Goal: Task Accomplishment & Management: Manage account settings

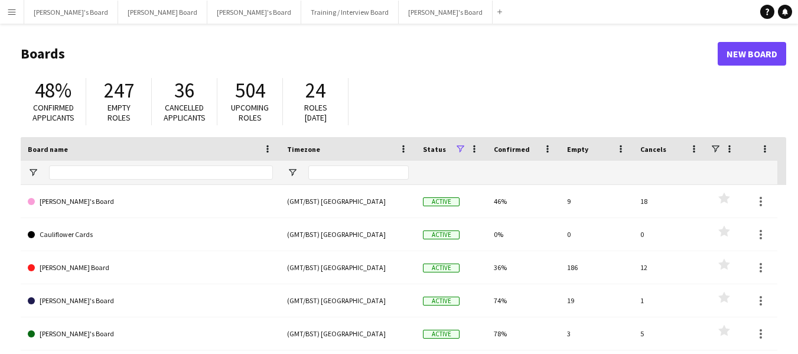
click at [14, 12] on app-icon "Menu" at bounding box center [11, 11] width 9 height 9
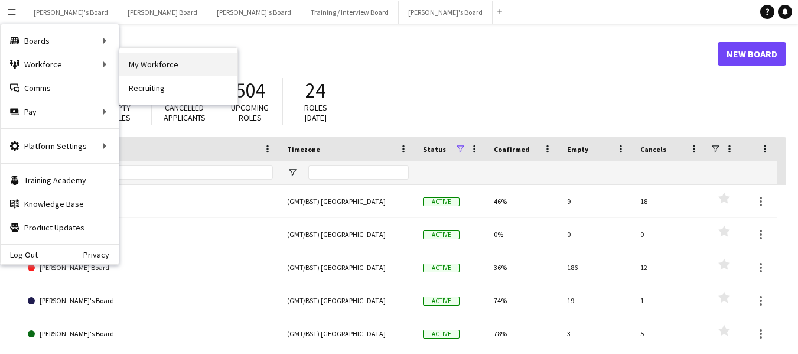
click at [156, 69] on link "My Workforce" at bounding box center [178, 65] width 118 height 24
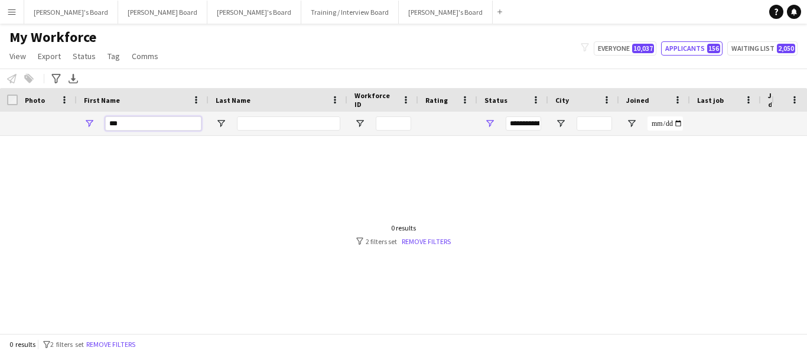
drag, startPoint x: 122, startPoint y: 122, endPoint x: 84, endPoint y: 116, distance: 38.2
click at [84, 116] on div "***" at bounding box center [143, 124] width 132 height 24
type input "******"
click at [488, 121] on span "Open Filter Menu" at bounding box center [489, 123] width 11 height 11
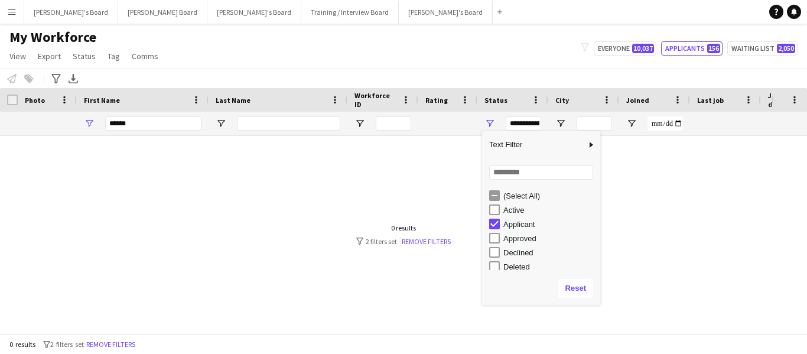
click at [501, 196] on div "(Select All)" at bounding box center [544, 195] width 111 height 14
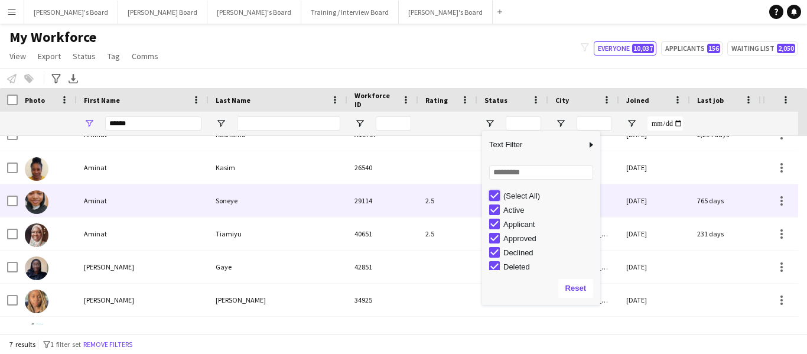
scroll to position [43, 0]
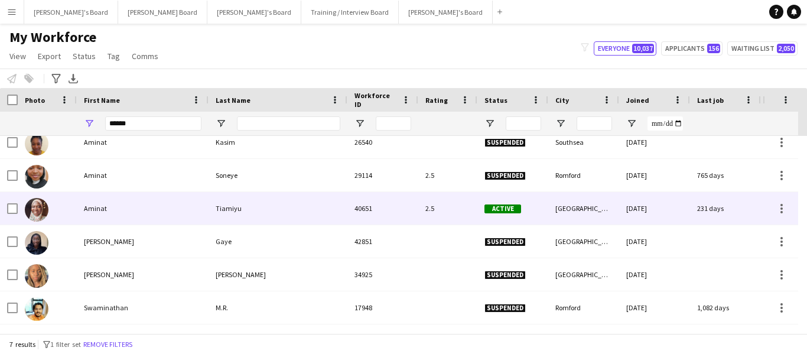
click at [219, 207] on div "Tiamiyu" at bounding box center [277, 208] width 139 height 32
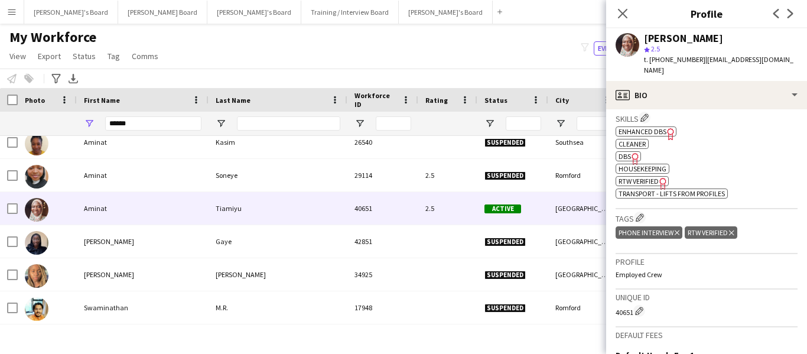
scroll to position [557, 0]
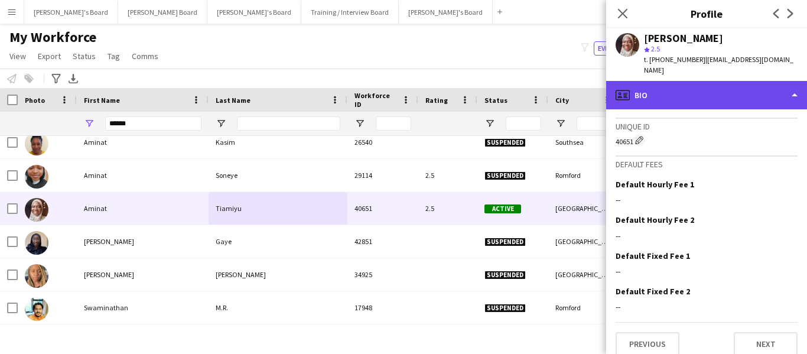
click at [650, 81] on div "profile Bio" at bounding box center [706, 95] width 201 height 28
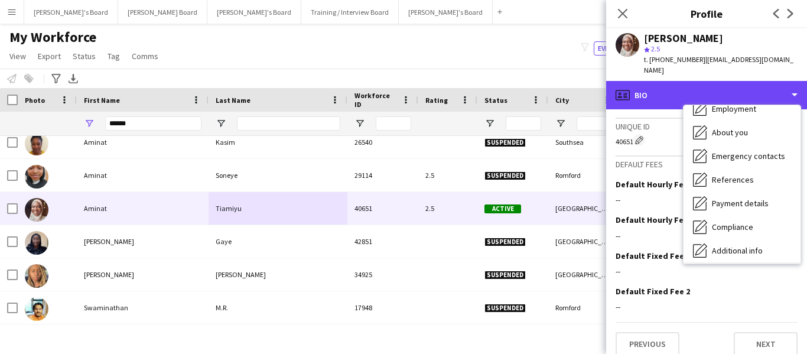
scroll to position [158, 0]
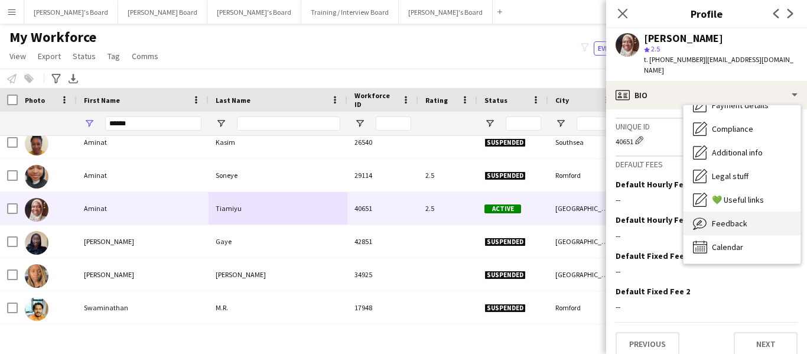
click at [715, 218] on span "Feedback" at bounding box center [729, 223] width 35 height 11
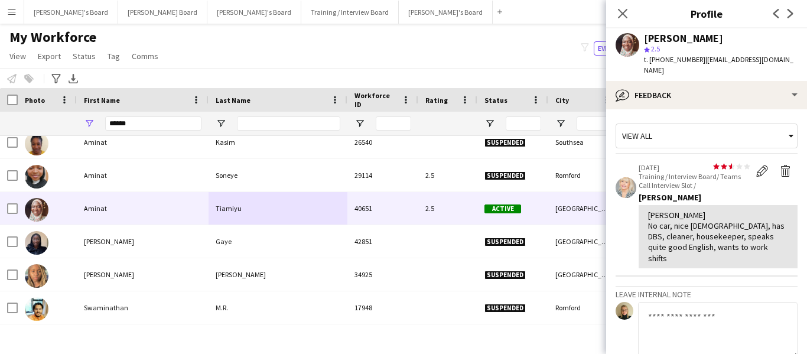
click at [707, 302] on textarea at bounding box center [717, 330] width 159 height 56
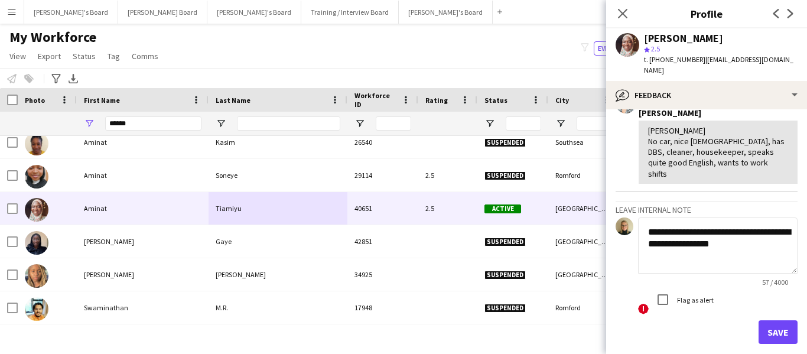
scroll to position [118, 0]
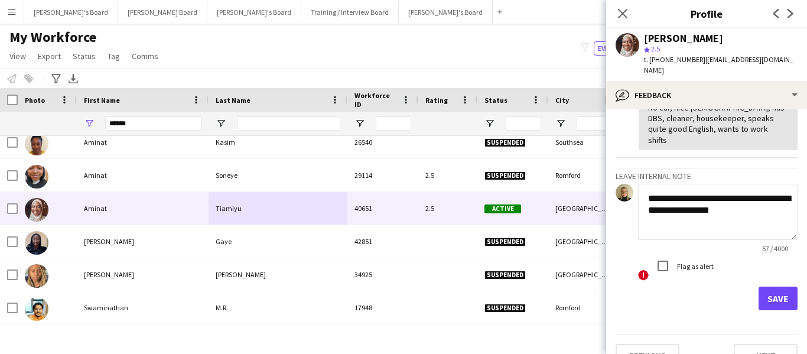
type textarea "**********"
click at [772, 286] on button "Save" at bounding box center [777, 298] width 39 height 24
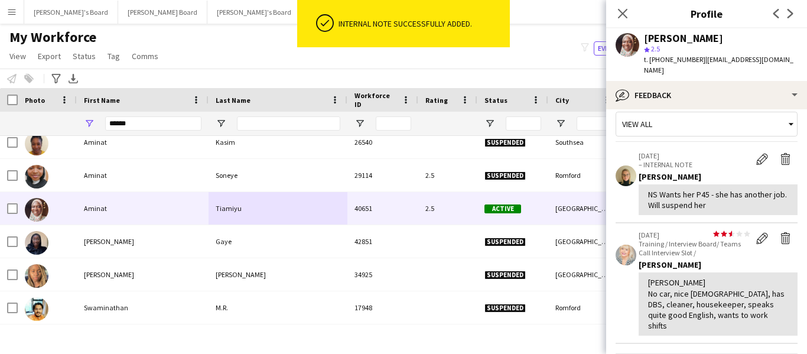
scroll to position [0, 0]
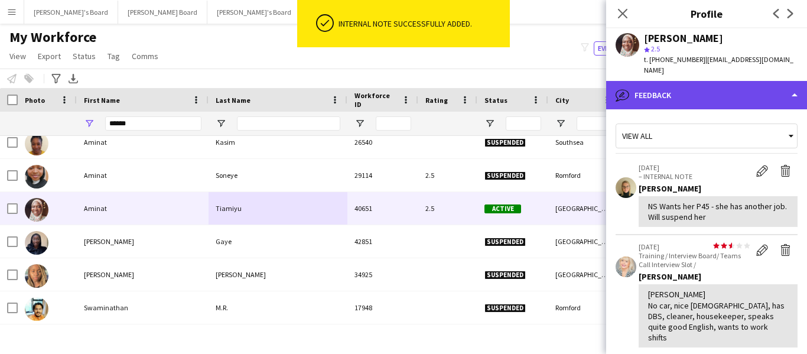
click at [710, 82] on div "bubble-pencil Feedback" at bounding box center [706, 95] width 201 height 28
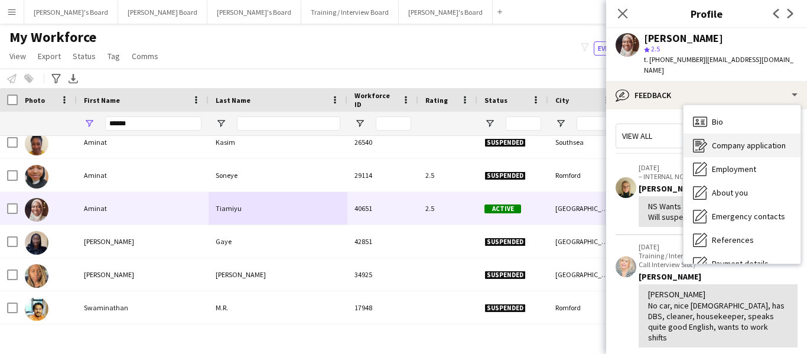
click at [732, 140] on div "Company application Company application" at bounding box center [741, 145] width 117 height 24
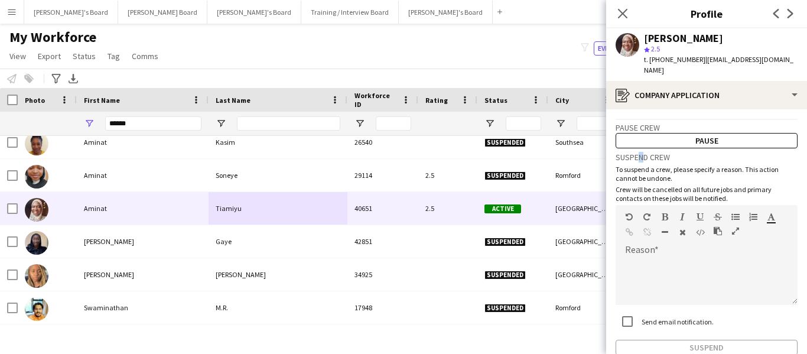
click at [637, 152] on h3 "Suspend crew" at bounding box center [706, 157] width 182 height 11
click at [680, 165] on p "To suspend a crew, please specify a reason. This action cannot be undone." at bounding box center [706, 174] width 182 height 18
click at [739, 133] on button "Pause" at bounding box center [706, 140] width 182 height 15
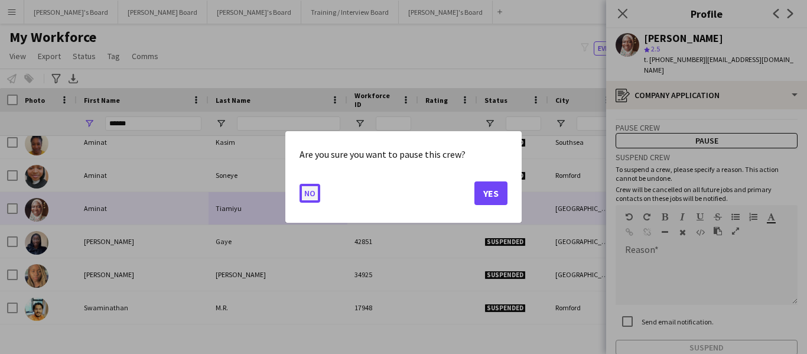
drag, startPoint x: 312, startPoint y: 190, endPoint x: 373, endPoint y: 197, distance: 61.8
click at [312, 190] on button "No" at bounding box center [309, 193] width 21 height 19
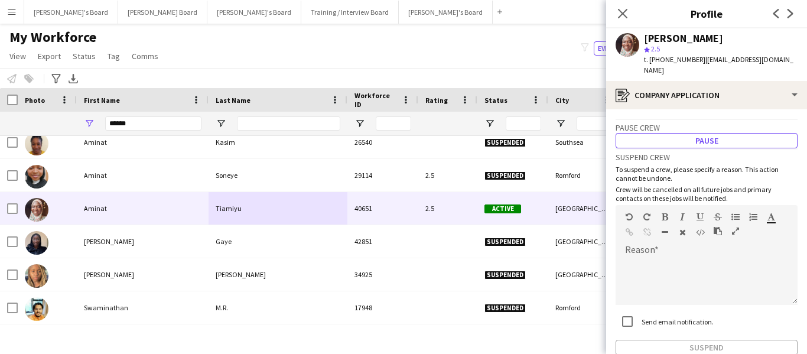
scroll to position [57, 0]
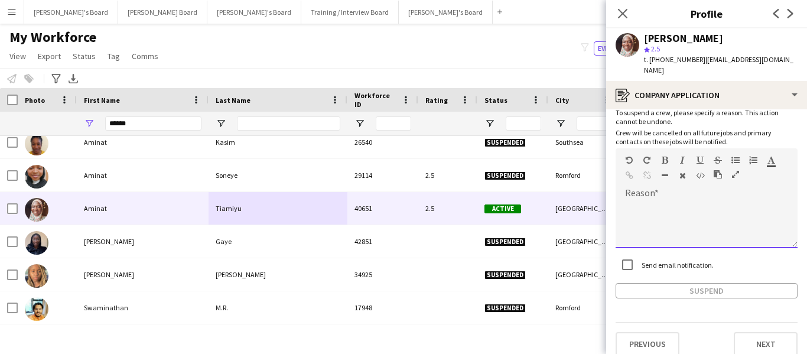
click at [662, 178] on div "default Heading 1 Heading 2 Heading 3 Heading 4 Heading 5 Heading 6 Heading 7 P…" at bounding box center [706, 170] width 182 height 44
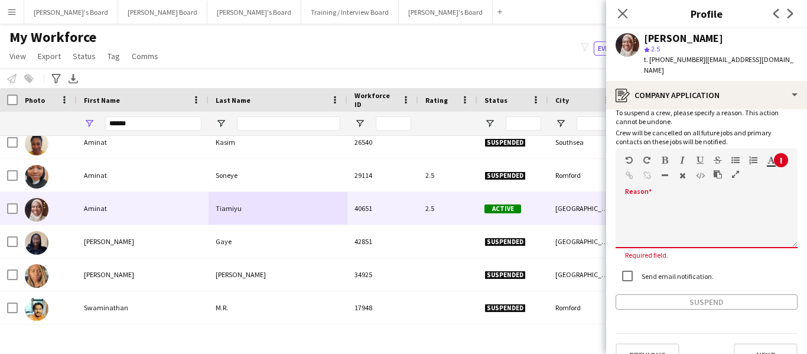
scroll to position [0, 0]
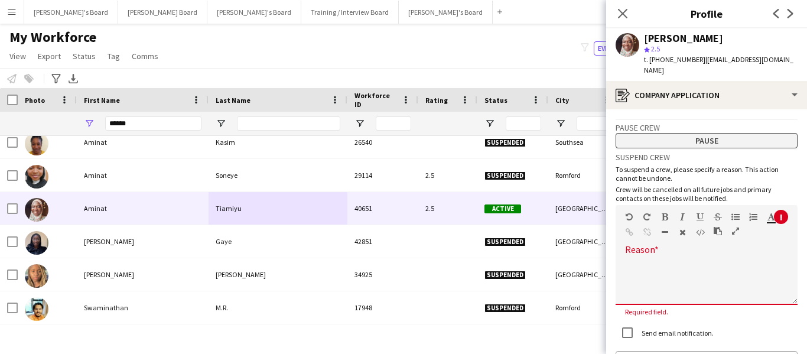
click at [733, 133] on button "Pause" at bounding box center [706, 140] width 182 height 15
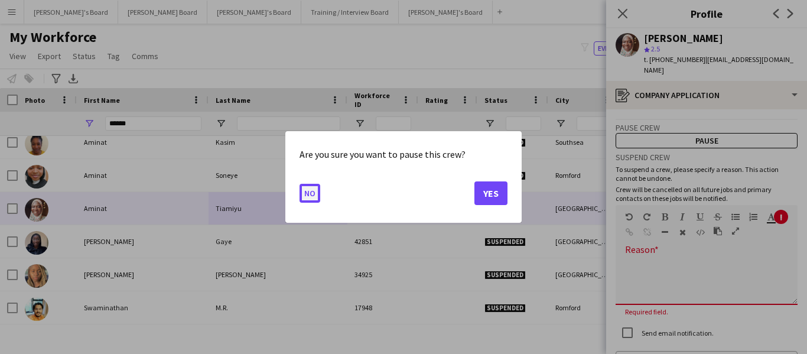
click at [314, 195] on button "No" at bounding box center [309, 193] width 21 height 19
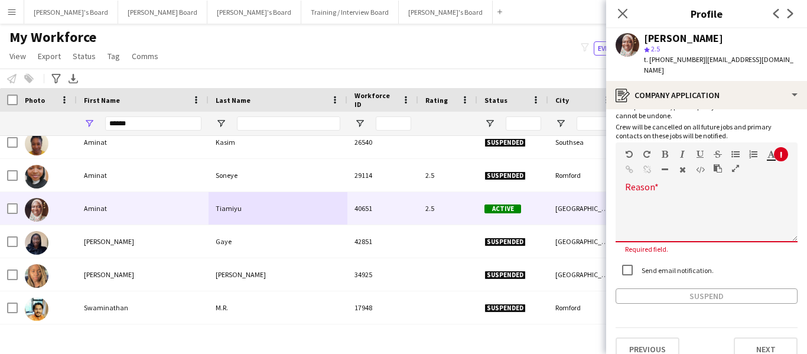
scroll to position [68, 0]
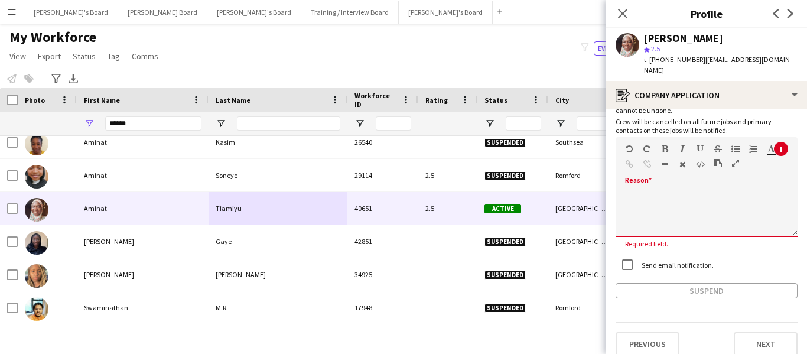
click at [677, 181] on div at bounding box center [706, 209] width 182 height 56
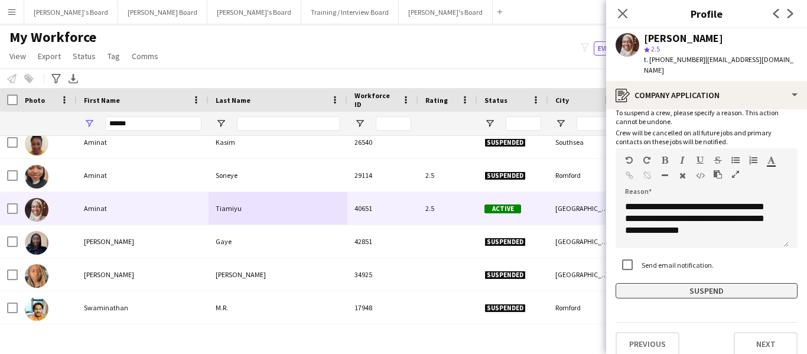
click at [689, 283] on button "Suspend" at bounding box center [706, 290] width 182 height 15
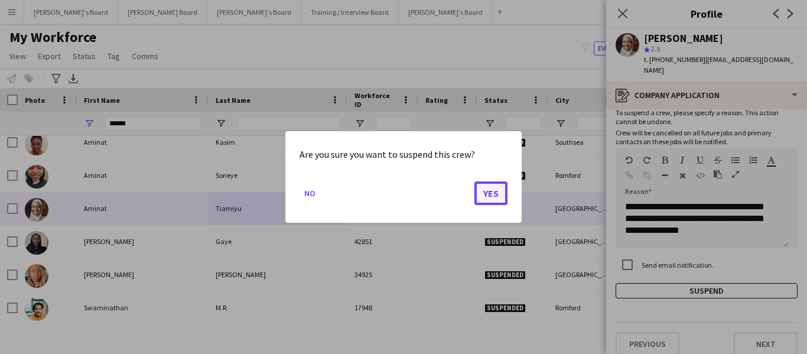
click at [490, 191] on button "Yes" at bounding box center [490, 193] width 33 height 24
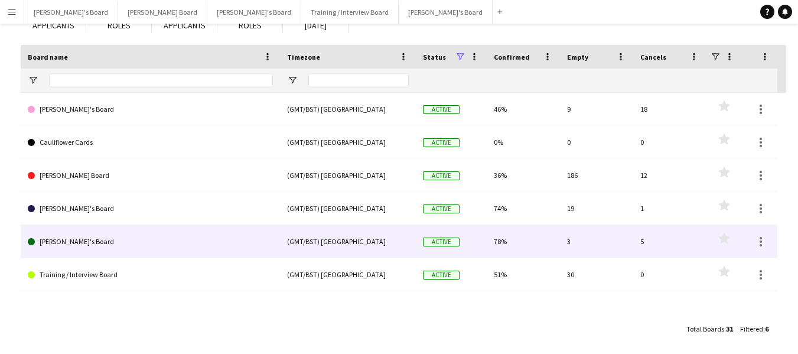
scroll to position [96, 0]
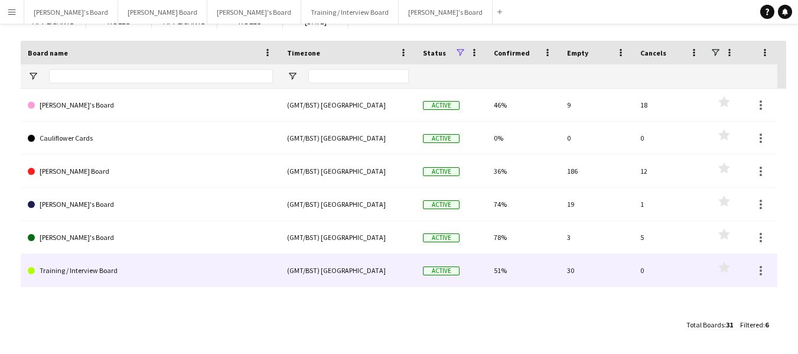
click at [111, 269] on link "Training / Interview Board" at bounding box center [150, 270] width 245 height 33
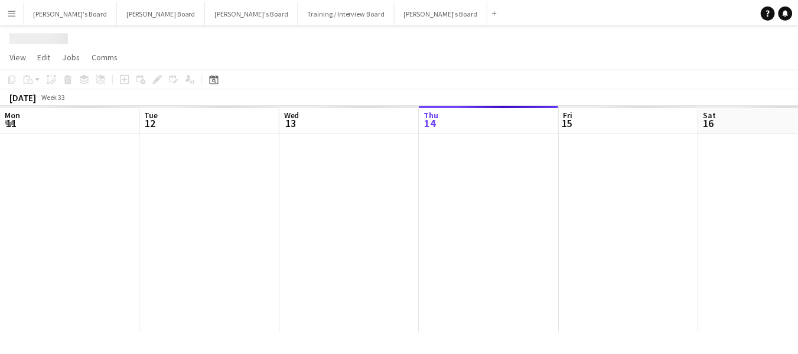
scroll to position [0, 282]
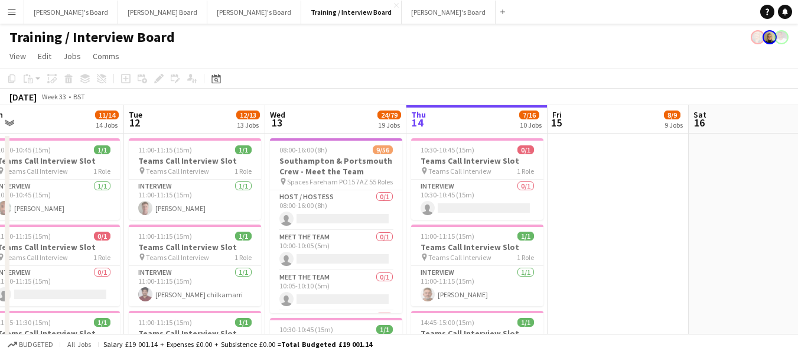
drag, startPoint x: 88, startPoint y: 119, endPoint x: 351, endPoint y: 144, distance: 264.0
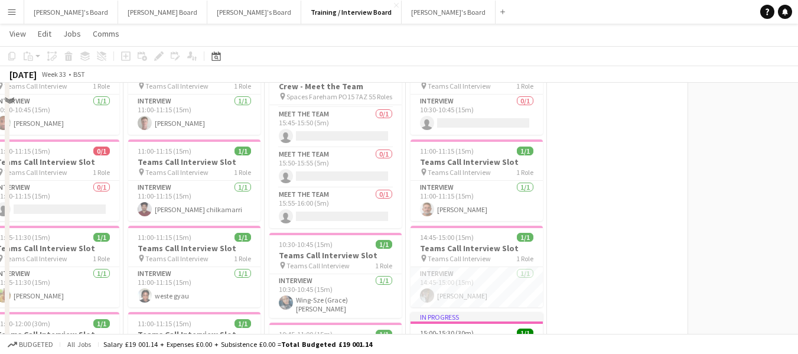
scroll to position [0, 0]
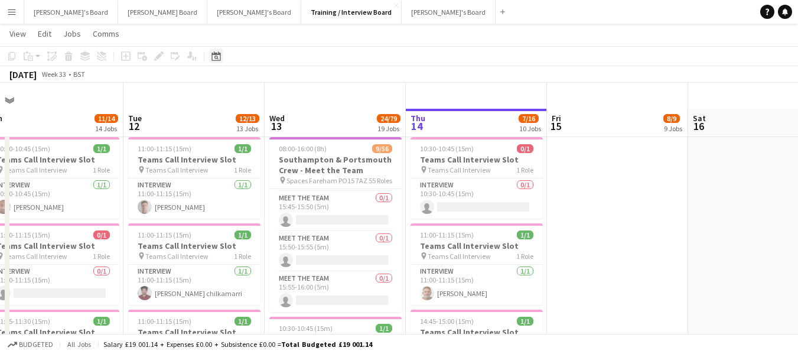
click at [219, 57] on icon "Date picker" at bounding box center [215, 55] width 9 height 9
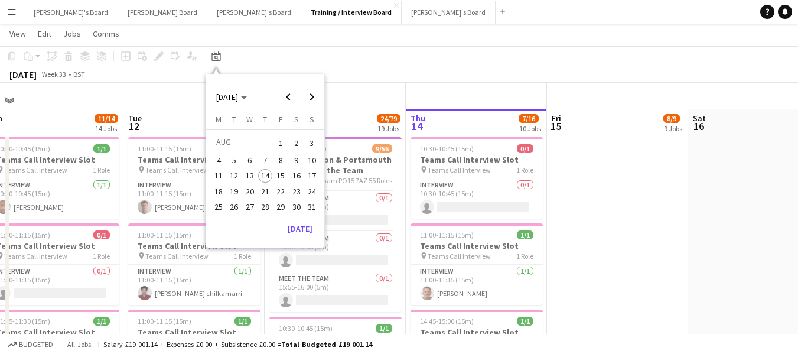
click at [295, 188] on span "23" at bounding box center [296, 191] width 14 height 14
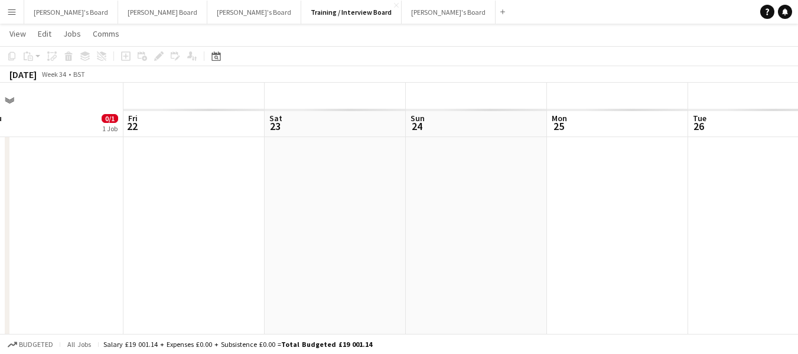
scroll to position [0, 406]
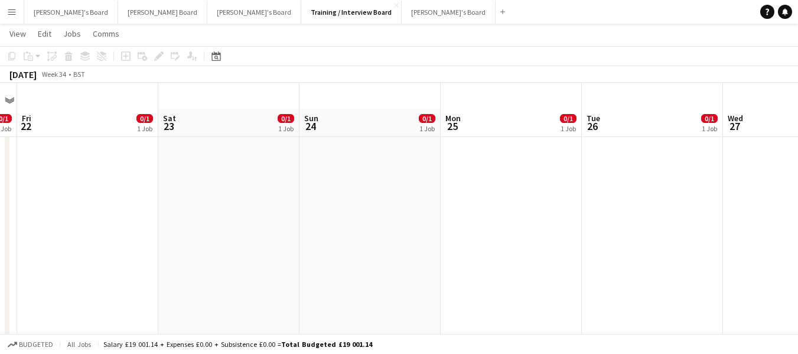
click at [212, 128] on app-board-header-date "Sat 23 0/1 1 Job" at bounding box center [228, 123] width 141 height 28
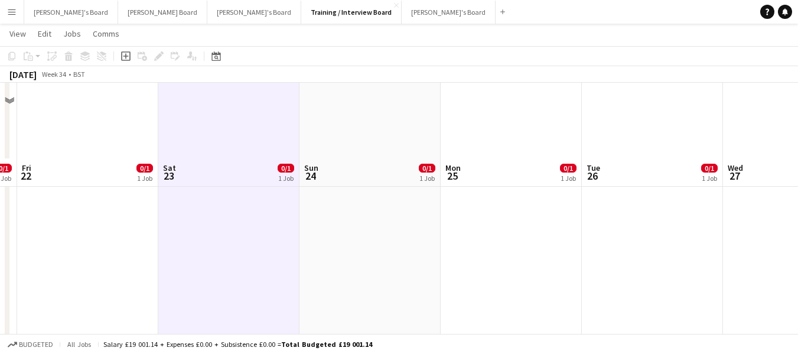
scroll to position [650, 0]
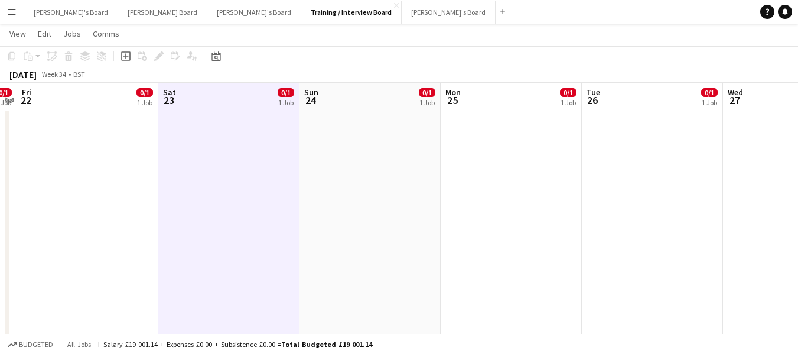
click at [225, 98] on app-board-header-date "Sat 23 0/1 1 Job" at bounding box center [228, 97] width 141 height 28
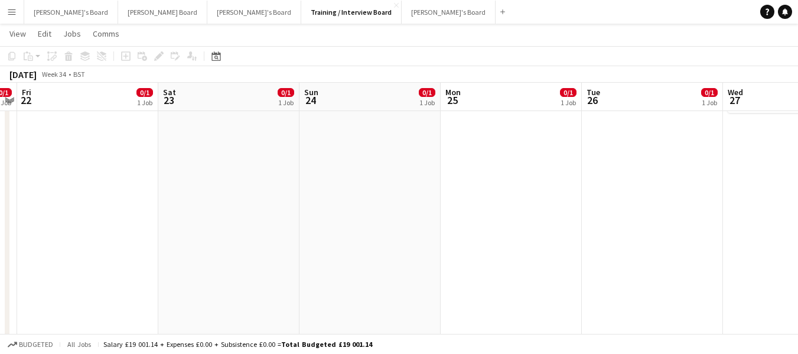
scroll to position [1772, 0]
click at [15, 11] on app-icon "Menu" at bounding box center [11, 11] width 9 height 9
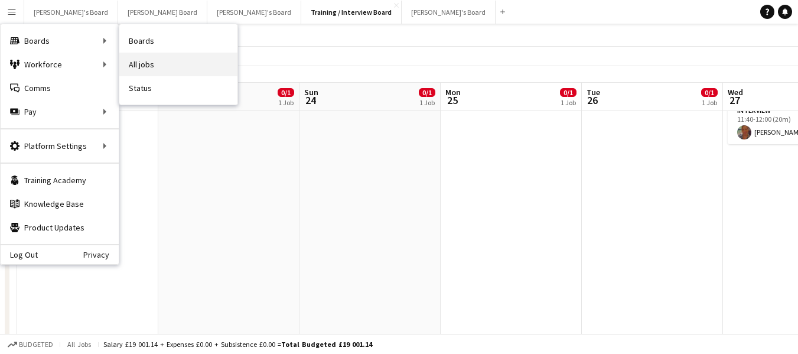
click at [138, 64] on link "All jobs" at bounding box center [178, 65] width 118 height 24
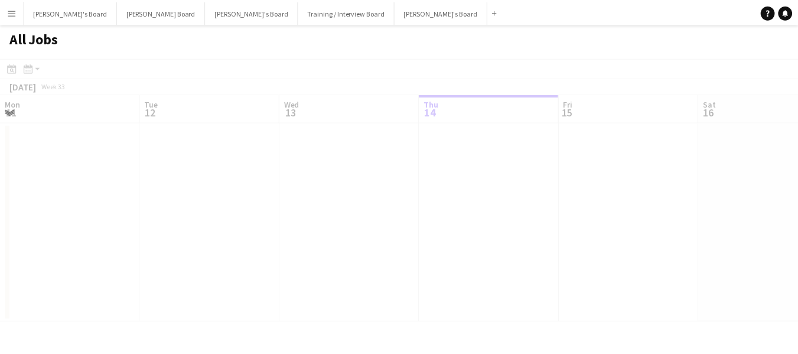
scroll to position [0, 282]
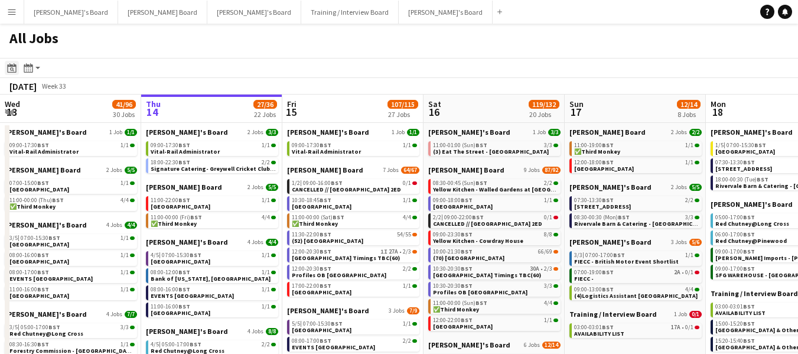
click at [14, 67] on icon "Date picker" at bounding box center [11, 67] width 9 height 9
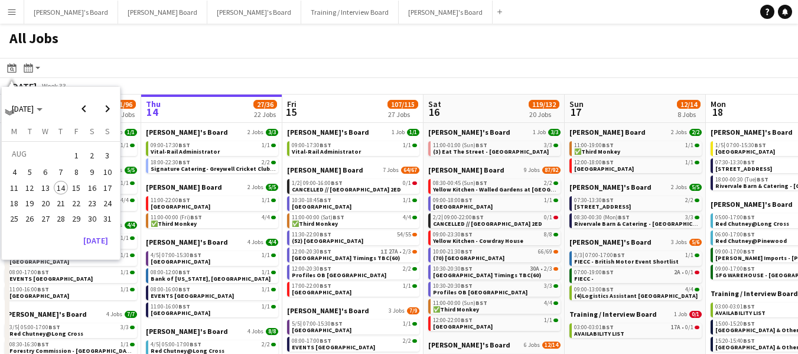
click at [90, 201] on span "23" at bounding box center [92, 203] width 14 height 14
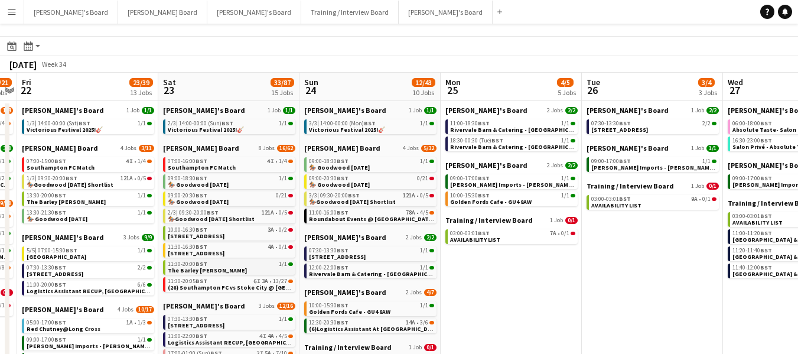
scroll to position [59, 0]
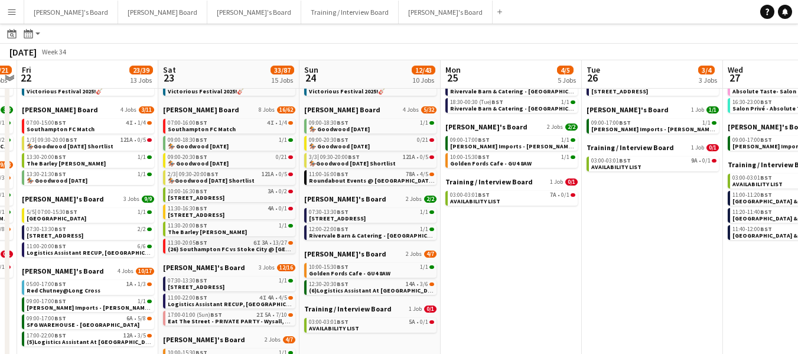
click at [220, 246] on span "(26) Southampton FC vs Stoke City @ [GEOGRAPHIC_DATA]" at bounding box center [251, 249] width 167 height 8
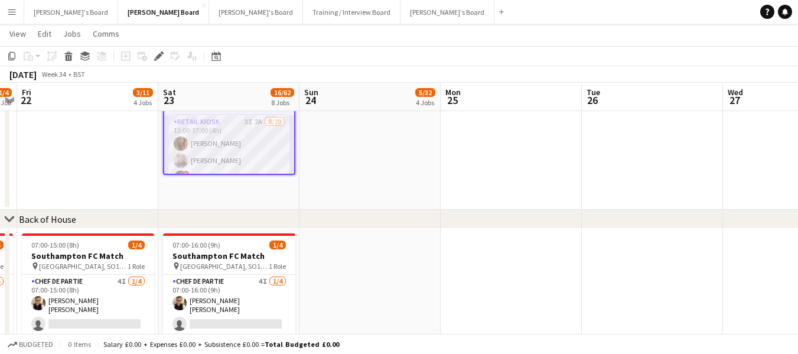
scroll to position [59, 0]
click at [201, 135] on app-card-role "Retail Kiosk 3I 2A 8/20 13:00-17:00 (4h) Courteney Gardner Pamela Bockarie ! Li…" at bounding box center [229, 303] width 130 height 366
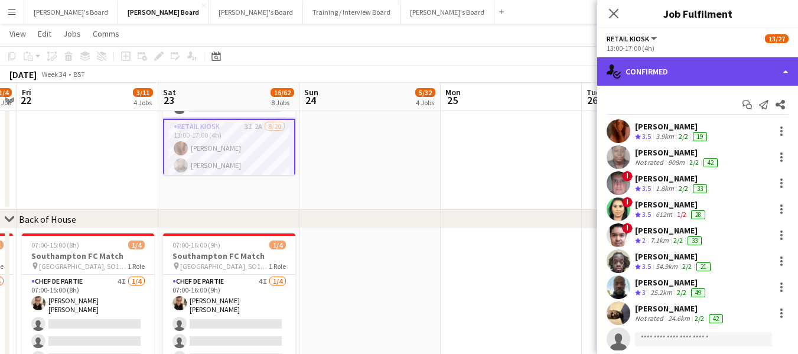
click at [692, 67] on div "single-neutral-actions-check-2 Confirmed" at bounding box center [697, 71] width 201 height 28
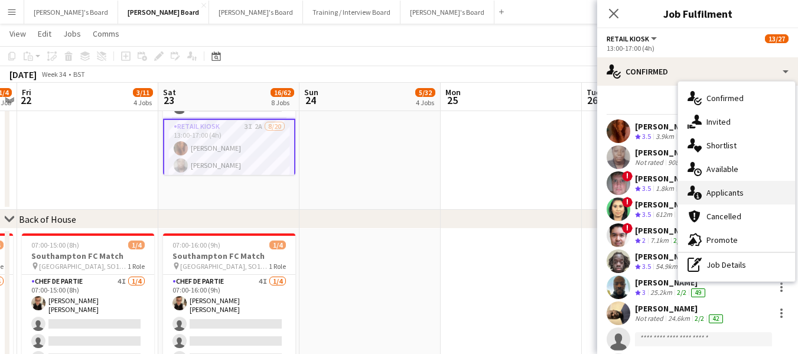
click at [720, 193] on div "single-neutral-actions-information Applicants" at bounding box center [736, 193] width 117 height 24
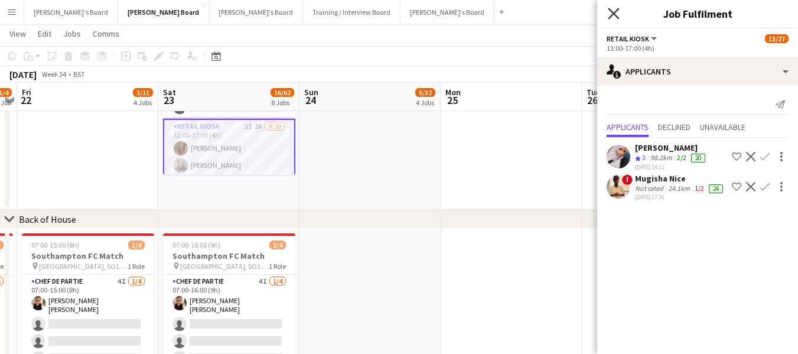
click at [613, 12] on icon at bounding box center [613, 13] width 11 height 11
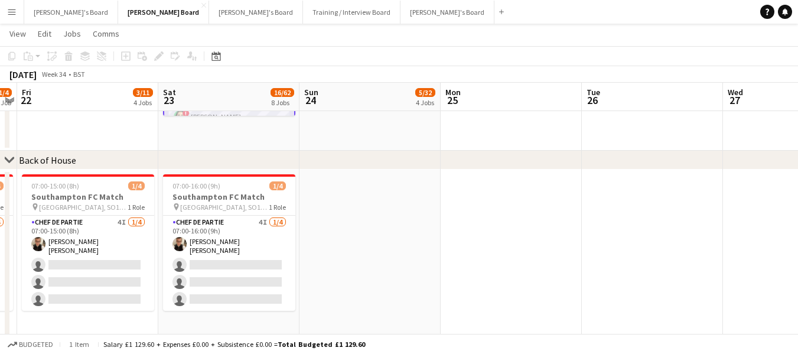
scroll to position [106, 0]
